Goal: Learn about a topic

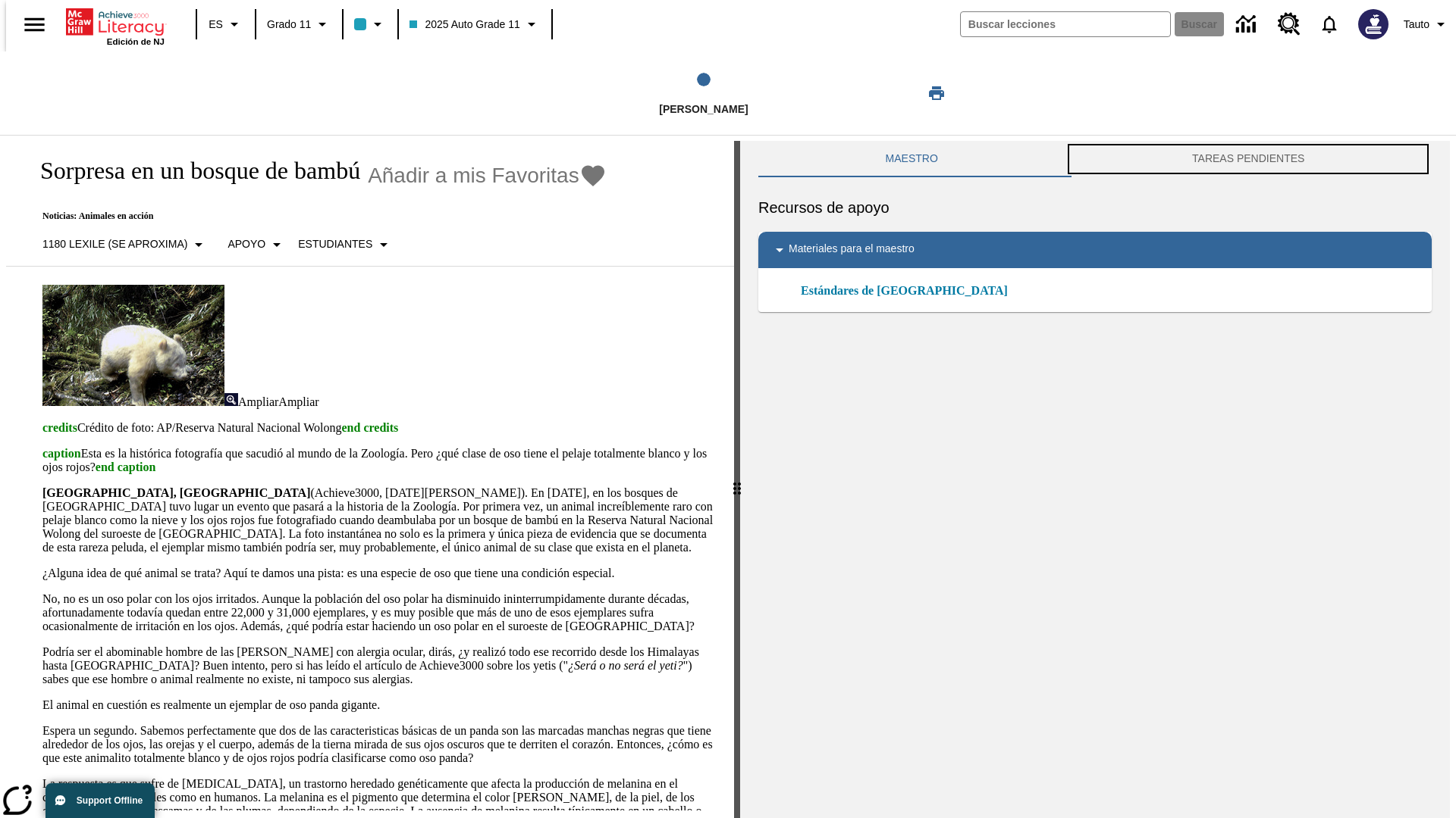
click at [1251, 159] on button "TAREAS PENDIENTES" at bounding box center [1248, 159] width 367 height 36
